Goal: Check status: Check status

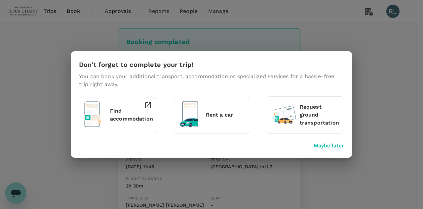
click at [326, 146] on p "Maybe later" at bounding box center [329, 146] width 30 height 8
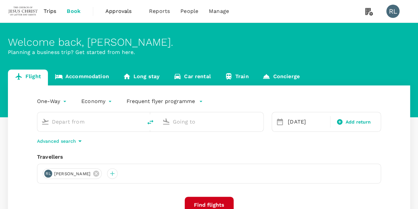
type input "Kota Kinabalu Intl (BKI)"
type input "Kuala Lumpur Intl ([GEOGRAPHIC_DATA])"
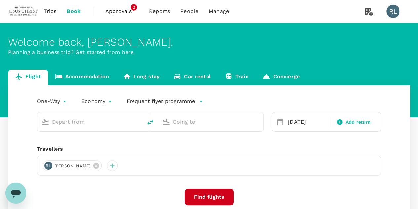
click at [53, 11] on span "Trips" at bounding box center [50, 11] width 13 height 8
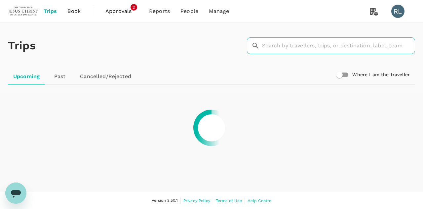
click at [301, 46] on input "text" at bounding box center [338, 45] width 153 height 17
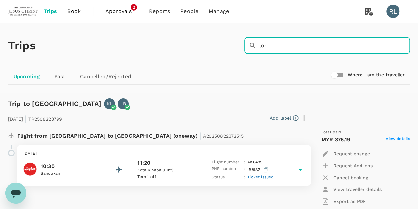
type input "LOR"
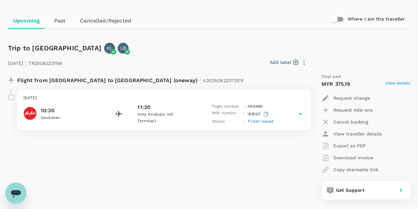
scroll to position [66, 0]
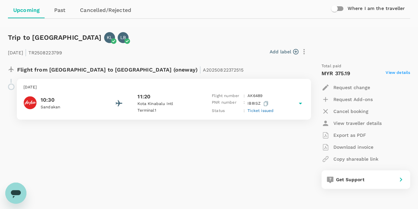
click at [261, 111] on span "Ticket issued" at bounding box center [261, 110] width 26 height 5
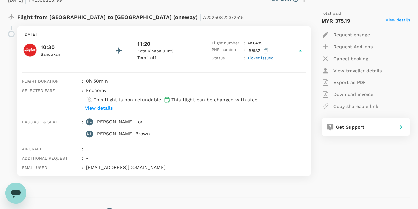
scroll to position [132, 0]
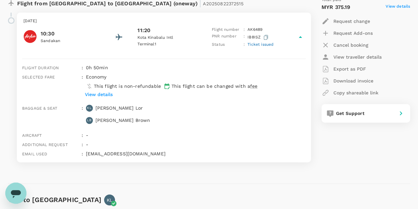
click at [101, 91] on p "View details" at bounding box center [99, 94] width 28 height 7
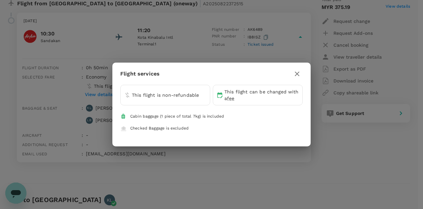
click at [297, 73] on icon "button" at bounding box center [297, 74] width 8 height 8
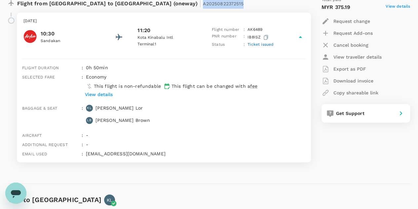
drag, startPoint x: 175, startPoint y: 5, endPoint x: 133, endPoint y: 5, distance: 41.3
click at [133, 5] on div "Flight from Malaysia to Malaysia (oneway) | A20250822372515" at bounding box center [142, 3] width 250 height 12
copy span "A20250822372515"
